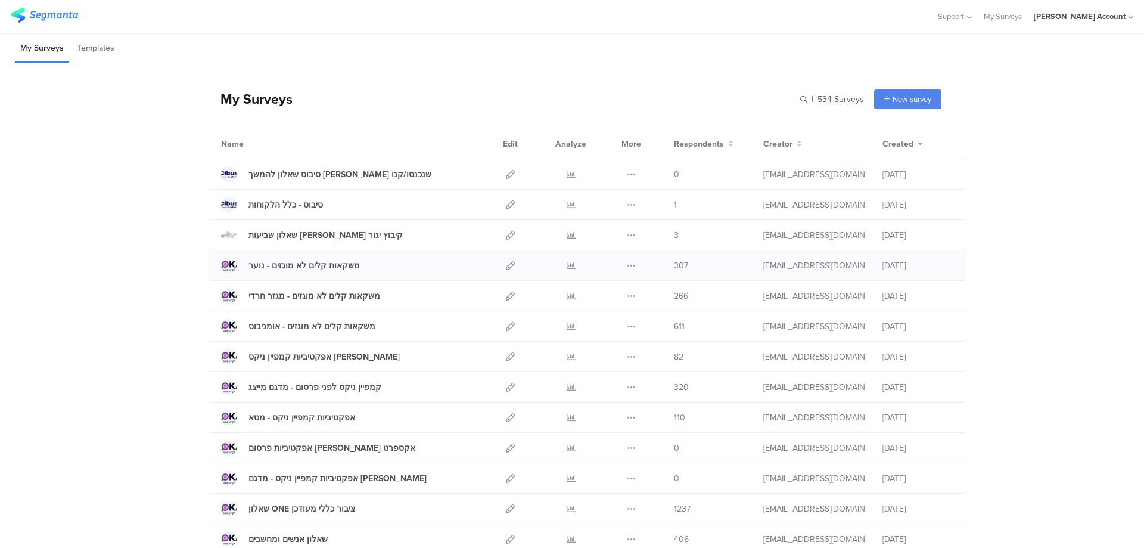
scroll to position [79, 0]
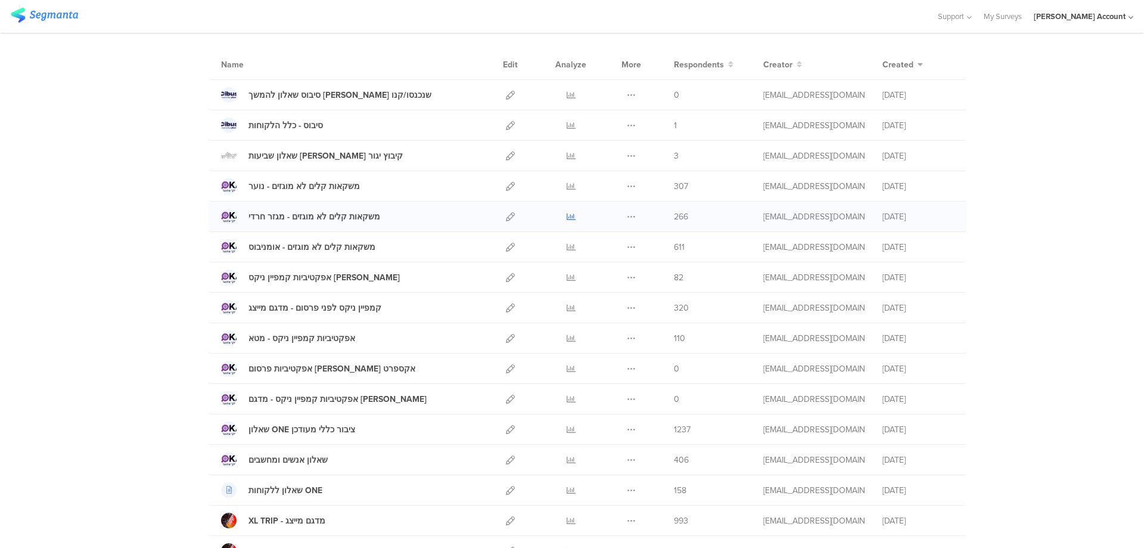
click at [567, 216] on icon at bounding box center [571, 216] width 9 height 9
click at [567, 186] on icon at bounding box center [571, 186] width 9 height 9
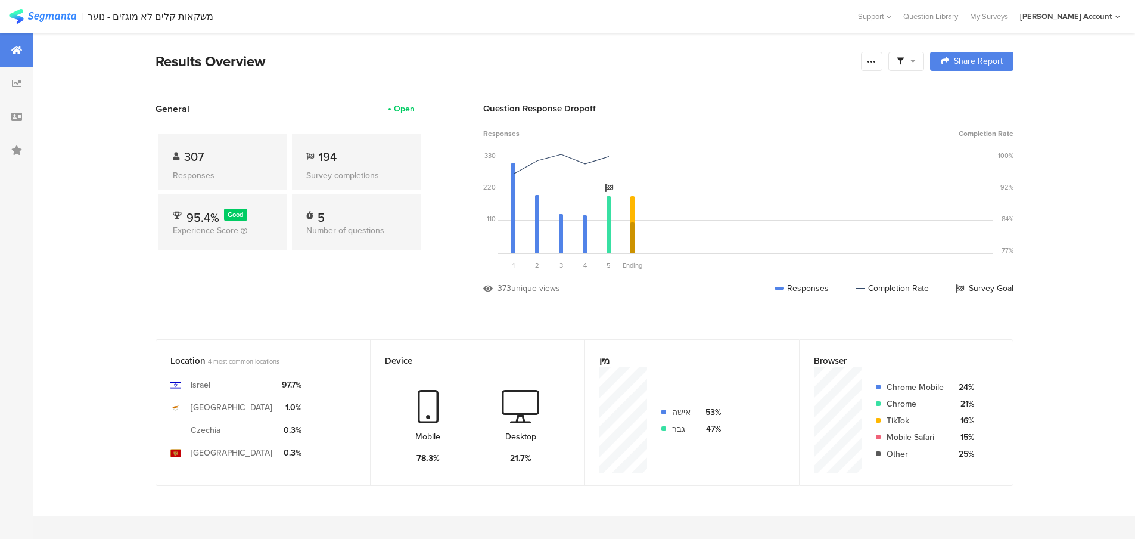
click at [904, 60] on icon at bounding box center [900, 61] width 7 height 7
click at [973, 94] on span at bounding box center [967, 95] width 18 height 10
click at [877, 61] on icon at bounding box center [872, 62] width 10 height 10
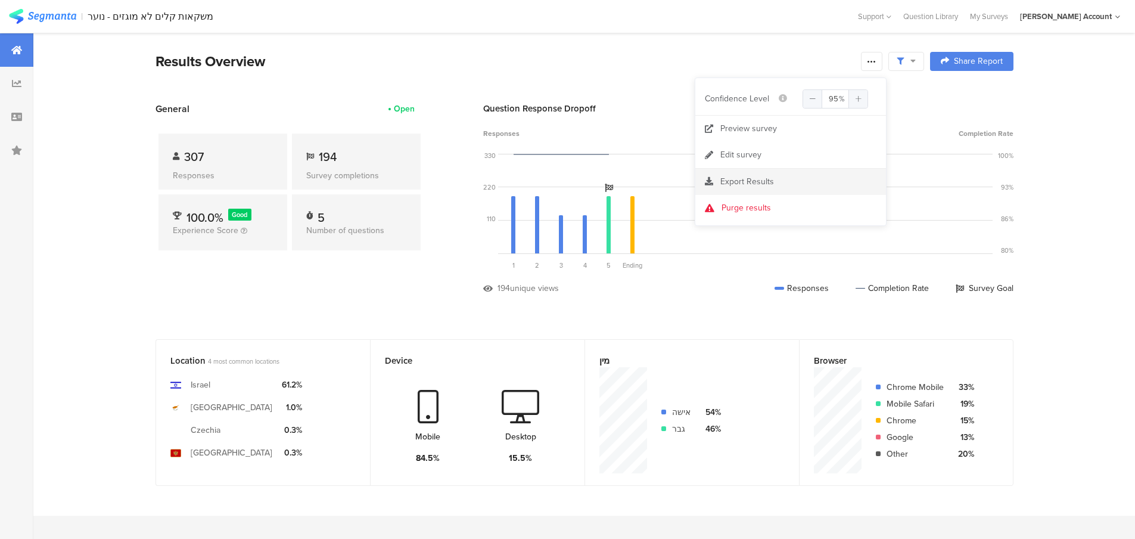
click at [776, 179] on div "Export Results" at bounding box center [791, 182] width 191 height 12
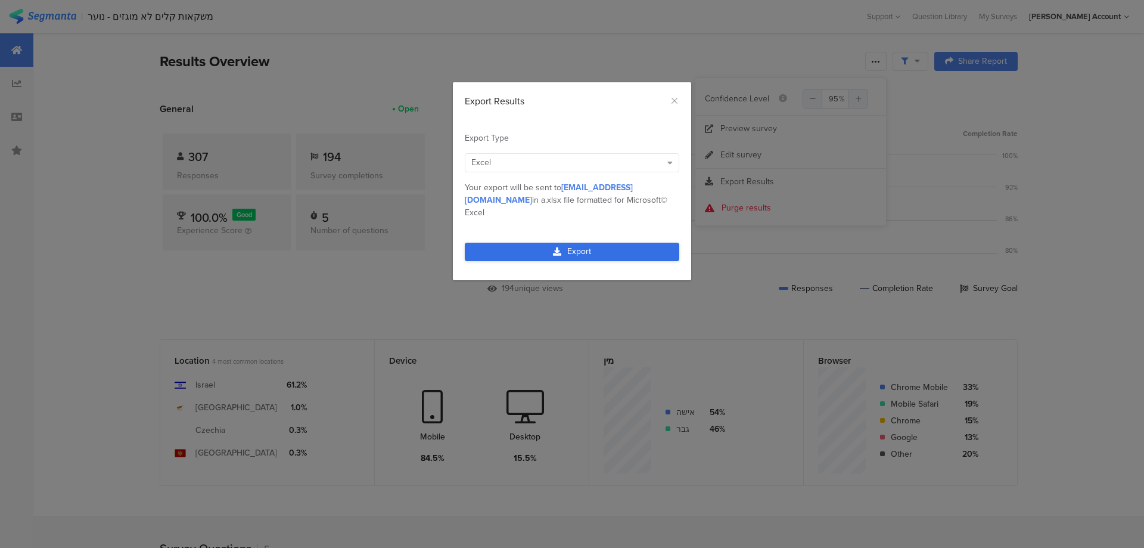
click at [643, 243] on link "Export" at bounding box center [572, 252] width 215 height 18
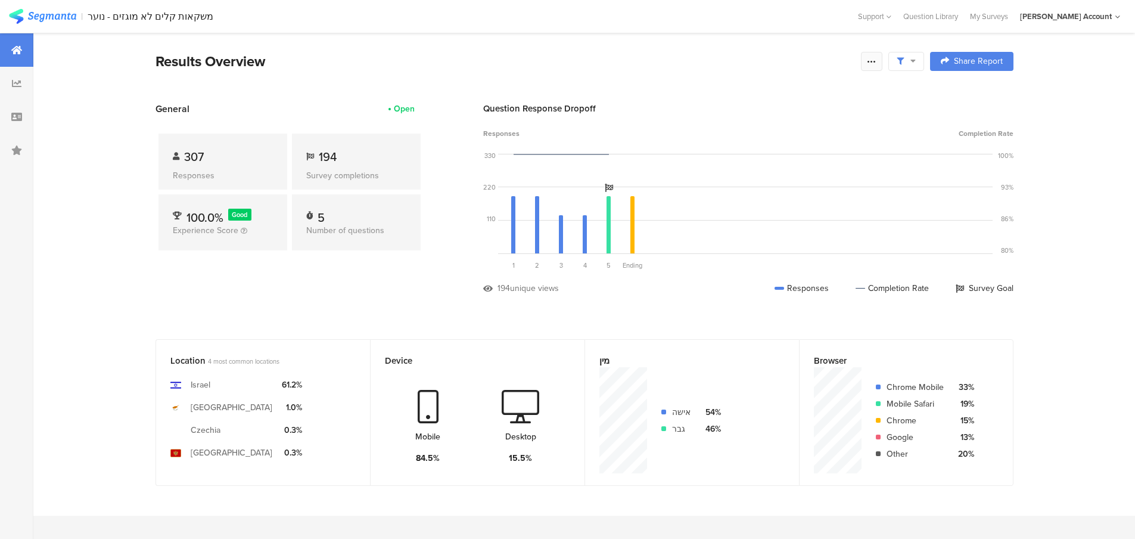
click at [882, 55] on div at bounding box center [871, 61] width 21 height 19
click at [789, 152] on link "Edit survey" at bounding box center [791, 155] width 191 height 26
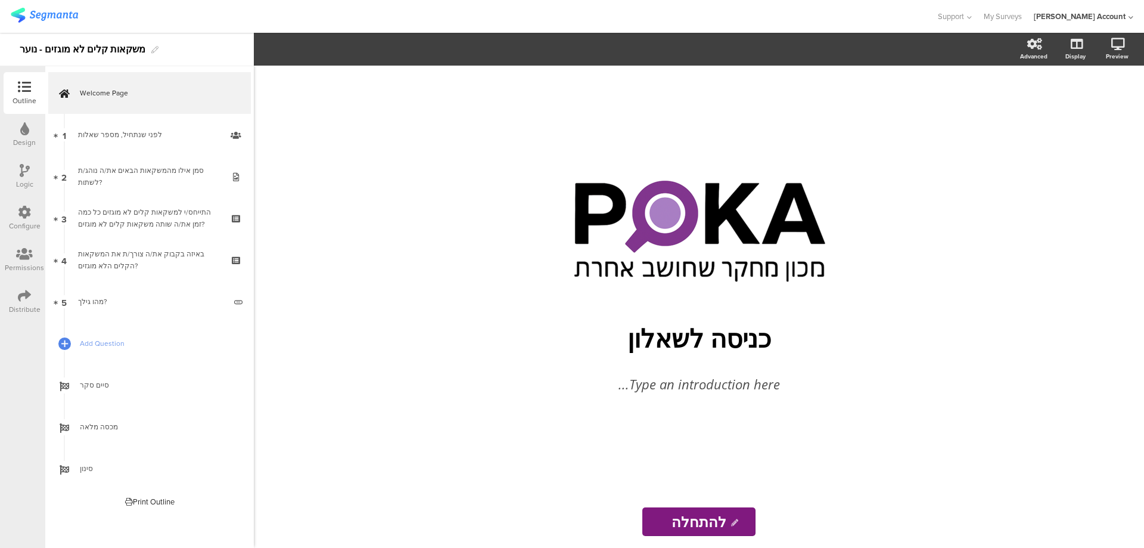
click at [19, 292] on icon at bounding box center [24, 295] width 13 height 13
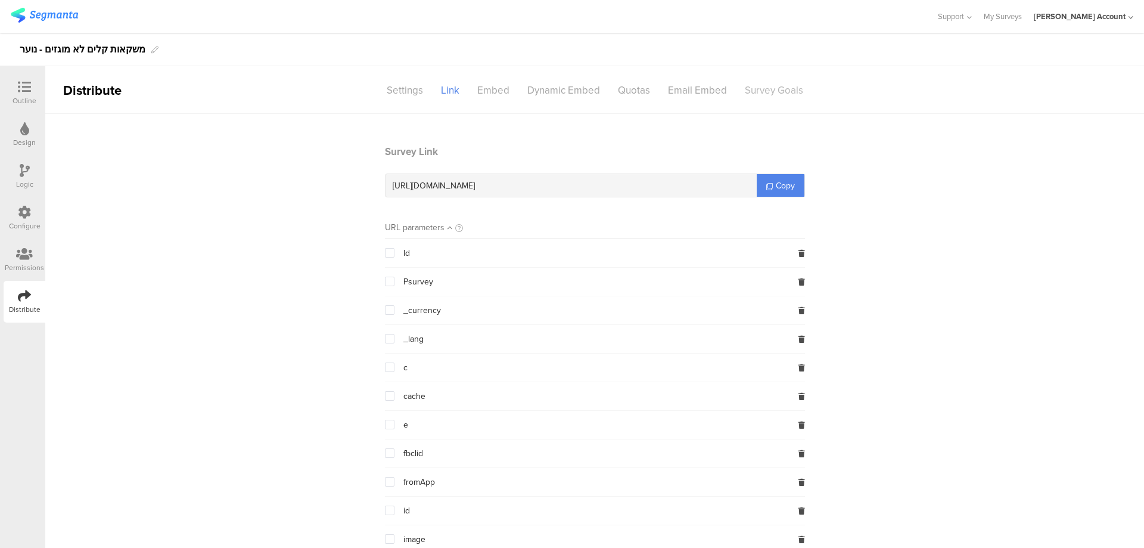
click at [770, 85] on div "Survey Goals" at bounding box center [774, 90] width 76 height 21
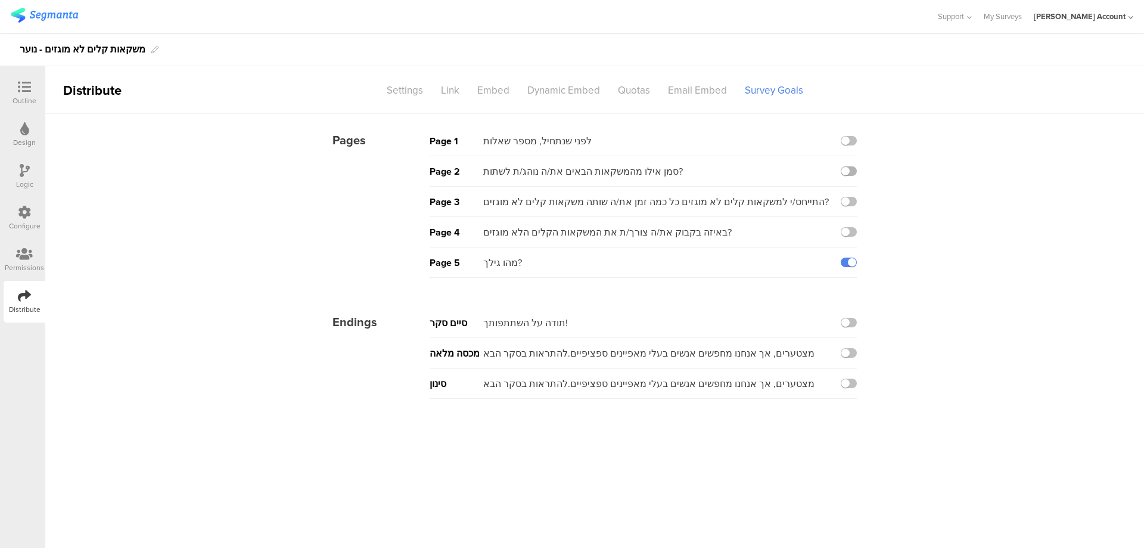
click at [854, 169] on label at bounding box center [849, 171] width 16 height 10
click at [0, 0] on input "checkbox" at bounding box center [0, 0] width 0 height 0
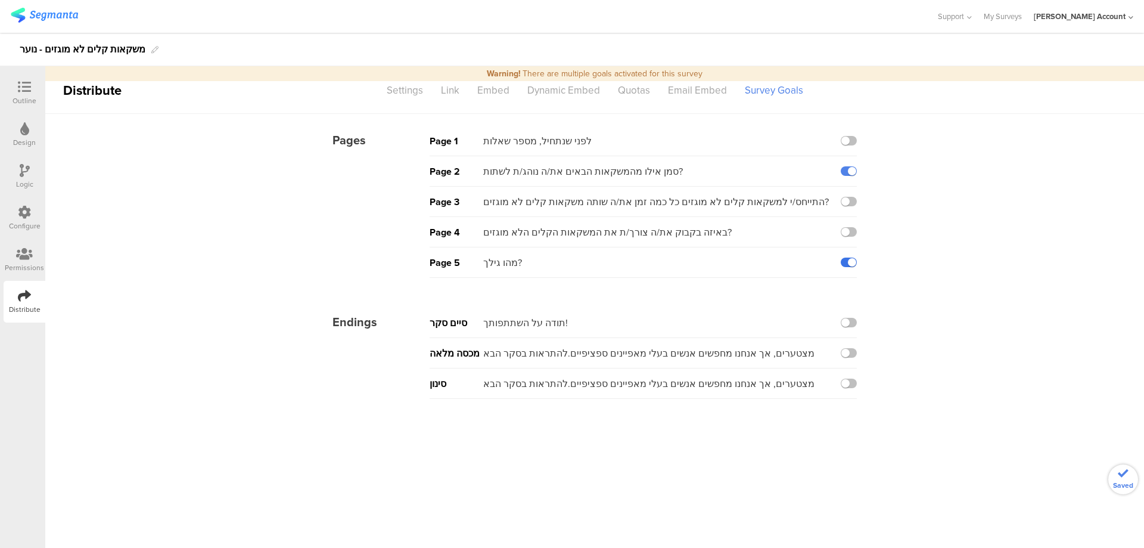
click at [843, 263] on label at bounding box center [849, 262] width 16 height 10
click at [0, 0] on input "checkbox" at bounding box center [0, 0] width 0 height 0
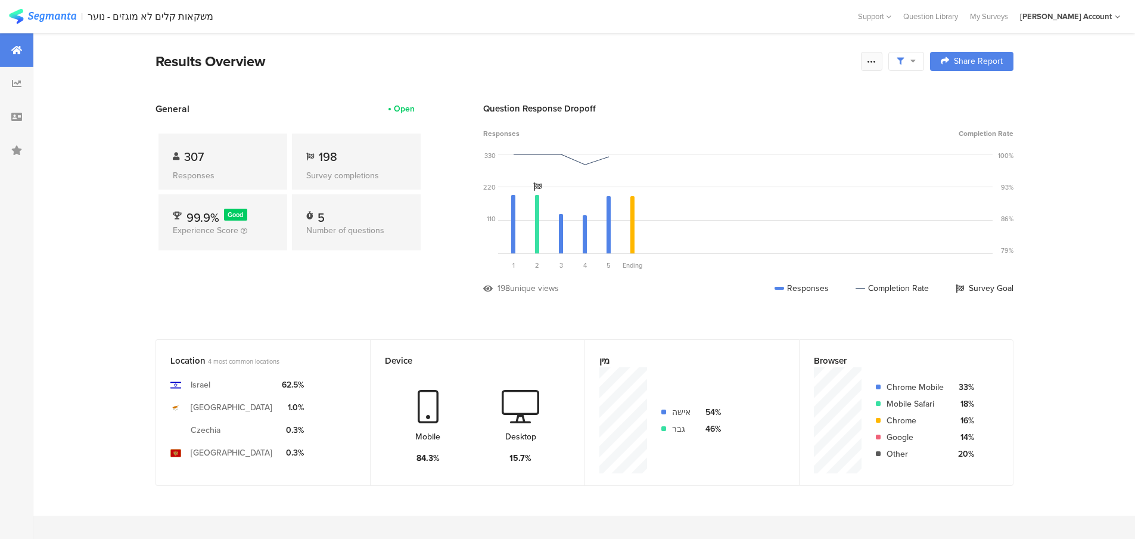
click at [877, 64] on icon at bounding box center [872, 62] width 10 height 10
click at [762, 181] on span "Export Results" at bounding box center [748, 181] width 54 height 13
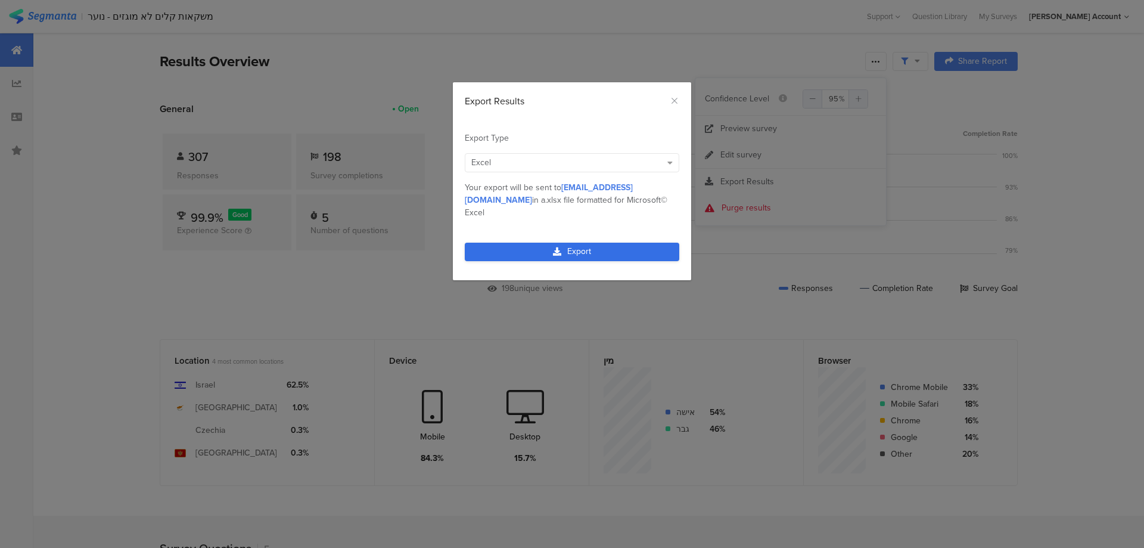
click at [621, 243] on link "Export" at bounding box center [572, 252] width 215 height 18
